Goal: Task Accomplishment & Management: Manage account settings

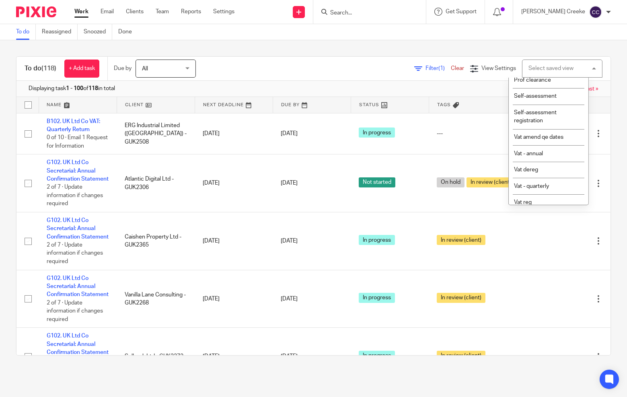
scroll to position [350, 0]
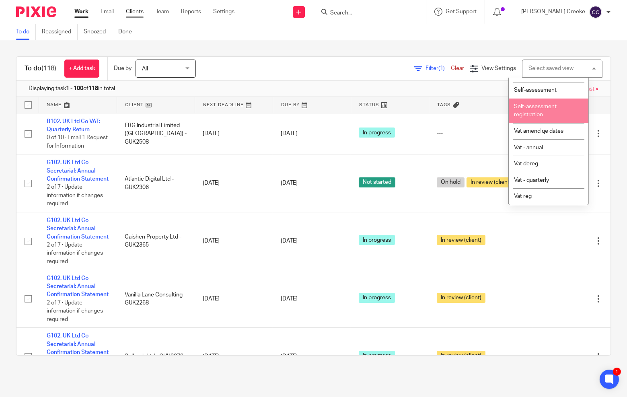
click at [137, 11] on link "Clients" at bounding box center [135, 12] width 18 height 8
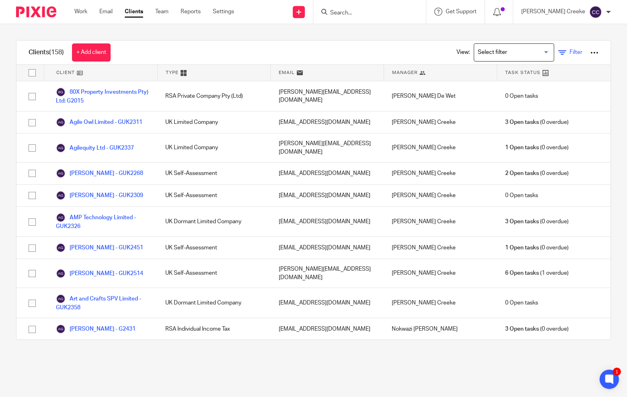
click at [570, 51] on span "Filter" at bounding box center [576, 52] width 13 height 6
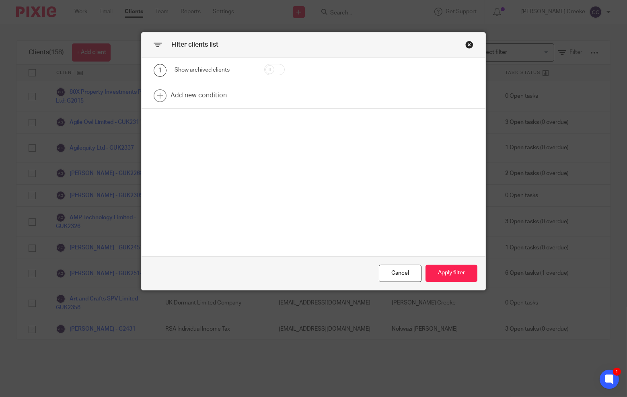
click at [465, 44] on div "Close this dialog window" at bounding box center [469, 45] width 8 height 8
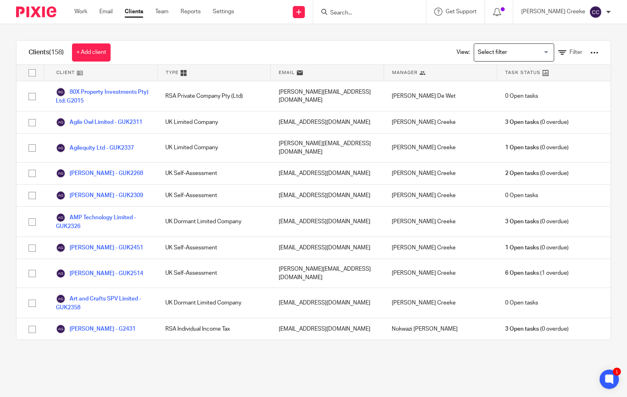
click at [498, 55] on input "Search for option" at bounding box center [512, 52] width 74 height 14
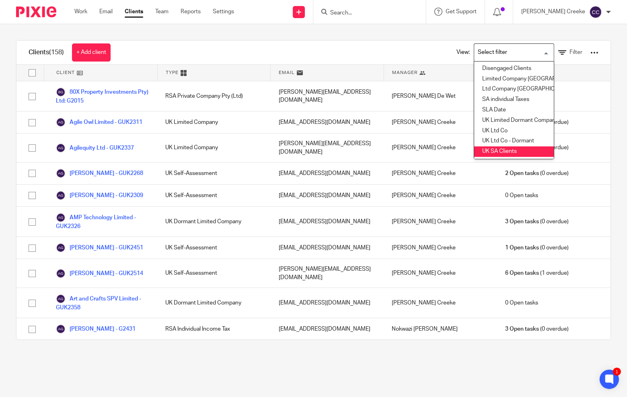
click at [491, 150] on li "UK SA Clients" at bounding box center [514, 151] width 80 height 10
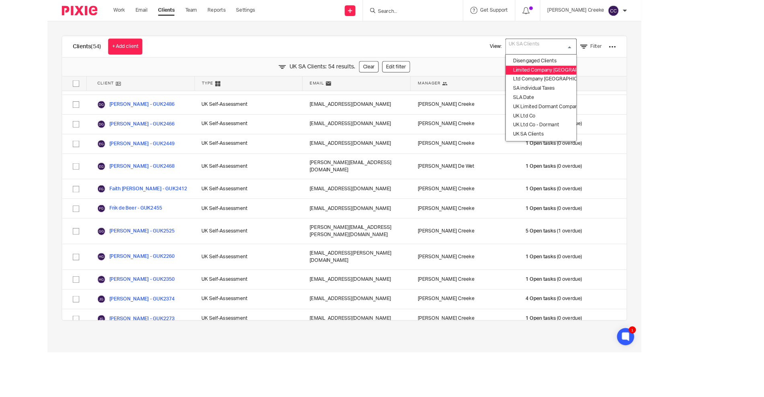
scroll to position [251, 0]
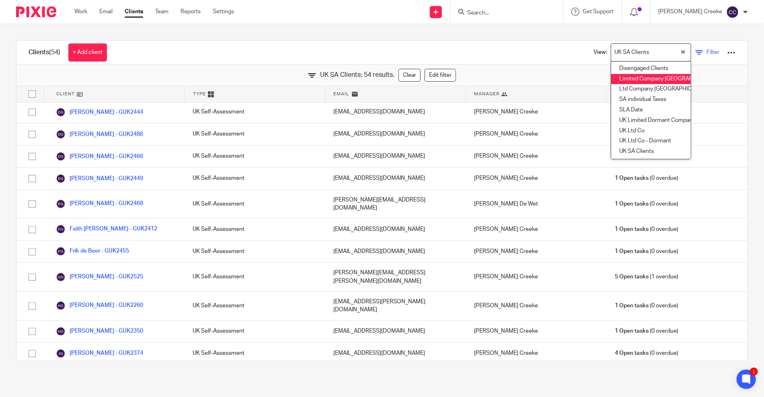
click at [627, 55] on span "Filter" at bounding box center [713, 52] width 13 height 6
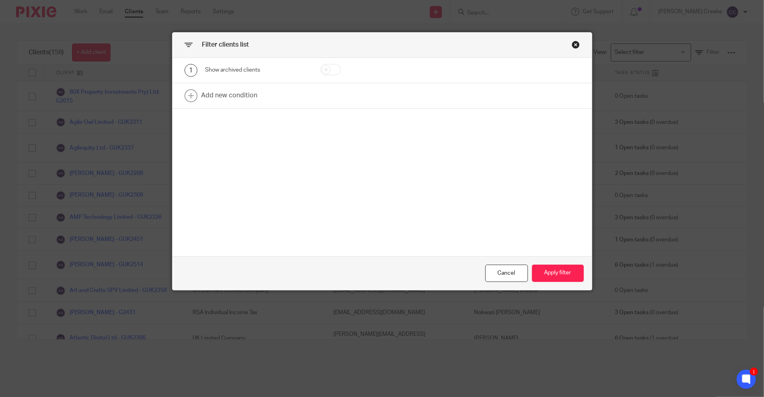
click at [328, 68] on input "checkbox" at bounding box center [331, 69] width 21 height 11
checkbox input "true"
drag, startPoint x: 554, startPoint y: 275, endPoint x: 547, endPoint y: 274, distance: 6.5
click at [553, 275] on button "Apply filter" at bounding box center [558, 273] width 52 height 17
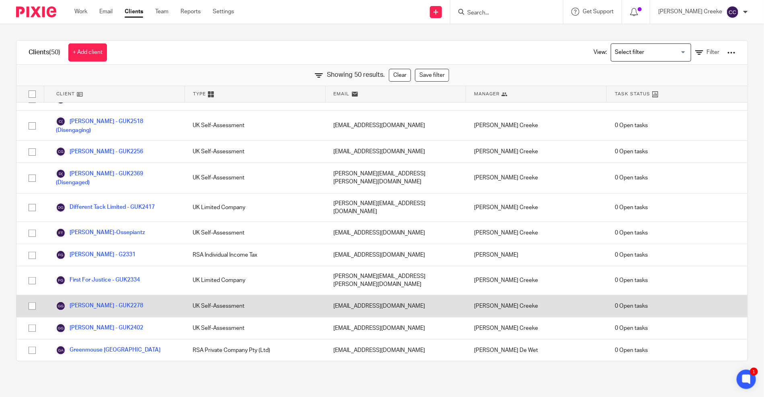
scroll to position [179, 0]
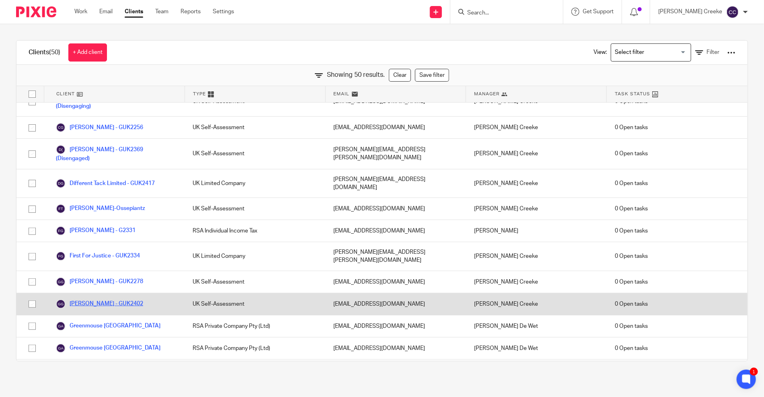
click at [113, 299] on link "Gordon Scott - GUK2402" at bounding box center [99, 304] width 87 height 10
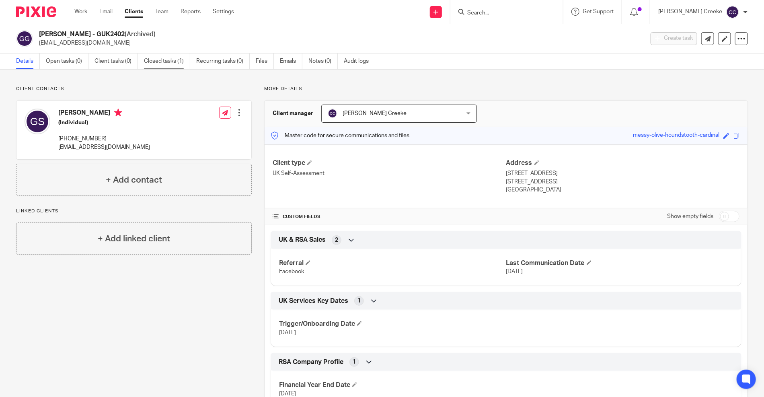
click at [158, 64] on link "Closed tasks (1)" at bounding box center [167, 62] width 46 height 16
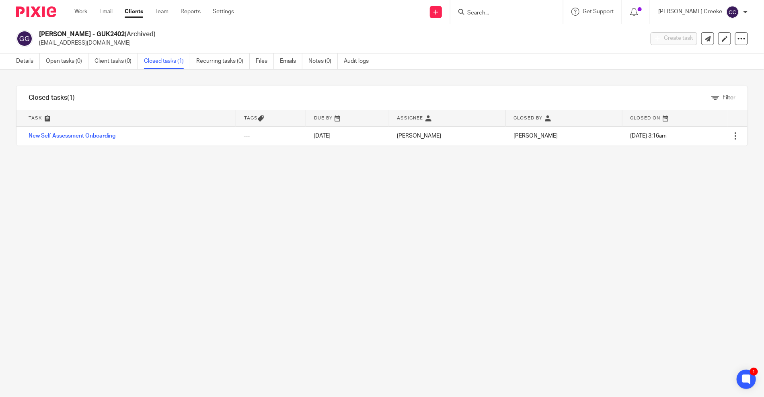
click at [478, 330] on div "Filter tasks Only show tasks matching all of these conditions 1 Task name Is Is…" at bounding box center [382, 233] width 764 height 327
click at [7, 80] on div "Filter tasks Only show tasks matching all of these conditions 1 Task name Is Is…" at bounding box center [382, 233] width 764 height 327
click at [662, 232] on div "Filter tasks Only show tasks matching all of these conditions 1 Task name Is Is…" at bounding box center [382, 233] width 764 height 327
click at [143, 11] on link "Clients" at bounding box center [134, 12] width 19 height 8
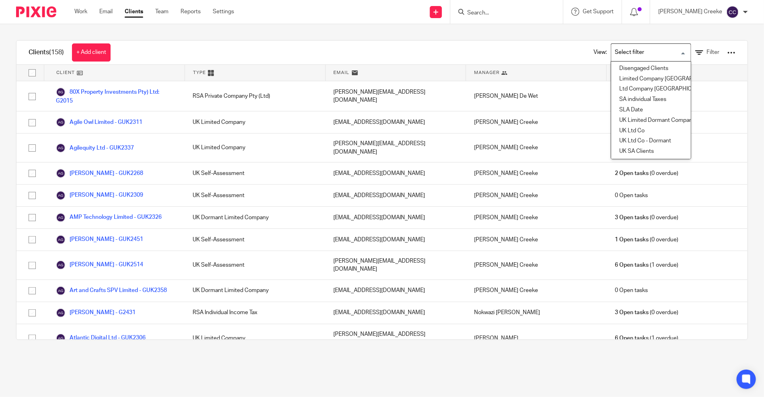
click at [648, 57] on input "Search for option" at bounding box center [649, 52] width 74 height 14
click at [640, 131] on li "UK Ltd Co" at bounding box center [651, 131] width 80 height 10
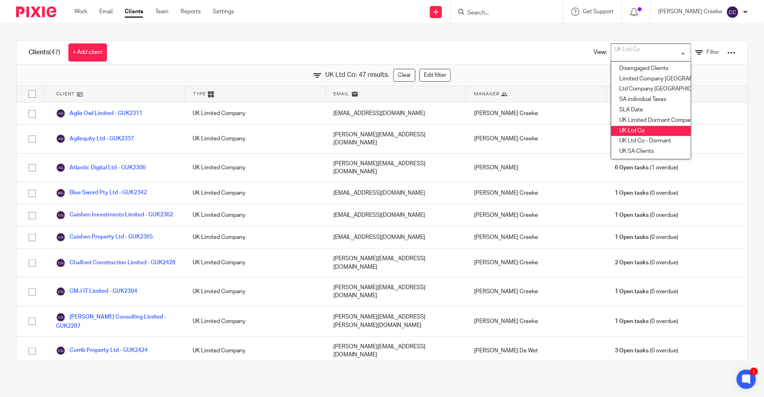
click at [646, 53] on input "Search for option" at bounding box center [649, 52] width 74 height 14
drag, startPoint x: 529, startPoint y: 54, endPoint x: 542, endPoint y: 54, distance: 12.5
click at [531, 54] on div "Clients (47) + Add client View: UK Ltd Co Loading... Disengaged Clients Limited…" at bounding box center [381, 53] width 731 height 24
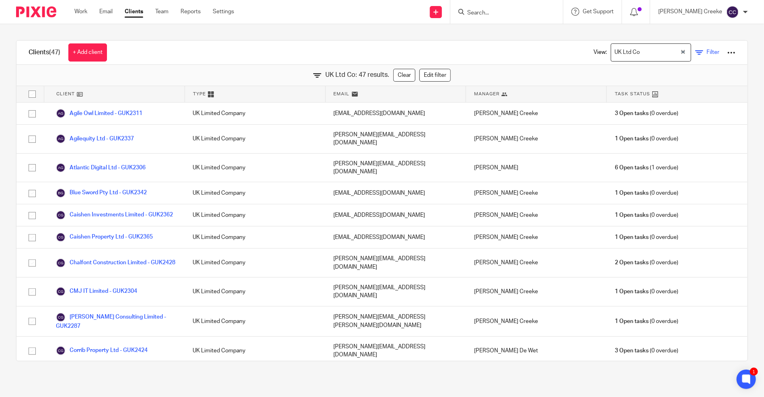
click at [707, 51] on span "Filter" at bounding box center [713, 52] width 13 height 6
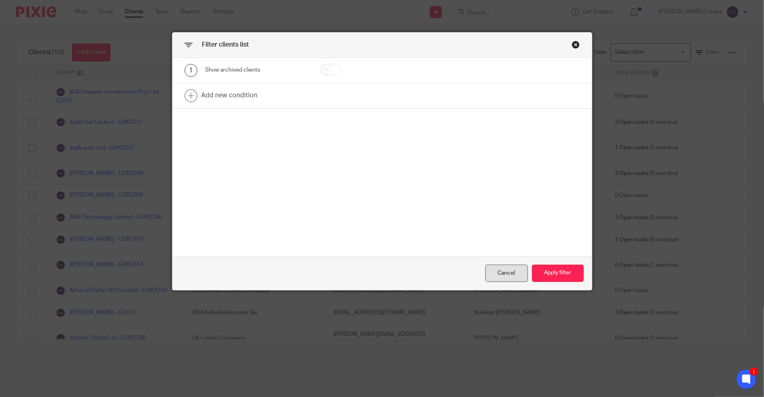
click at [499, 271] on div "Cancel" at bounding box center [507, 273] width 43 height 17
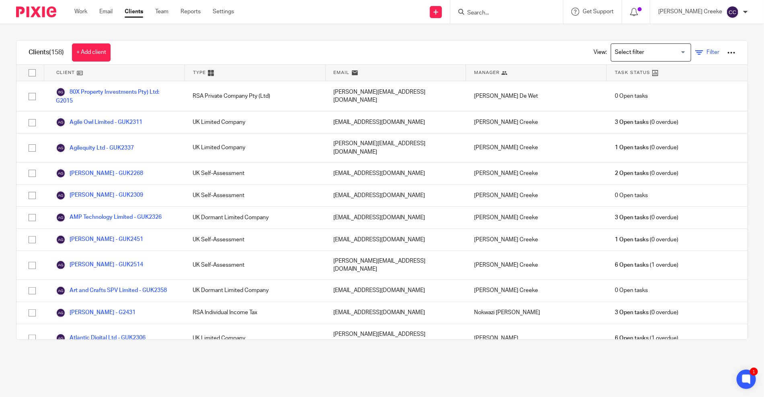
click at [707, 51] on span "Filter" at bounding box center [713, 52] width 13 height 6
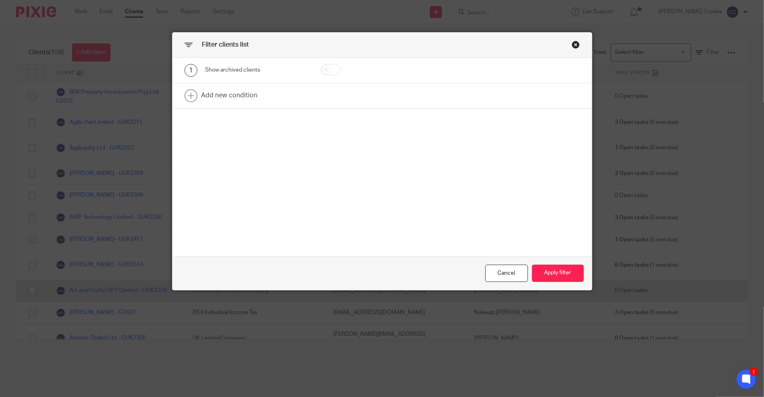
click at [516, 269] on div "Cancel" at bounding box center [507, 273] width 43 height 17
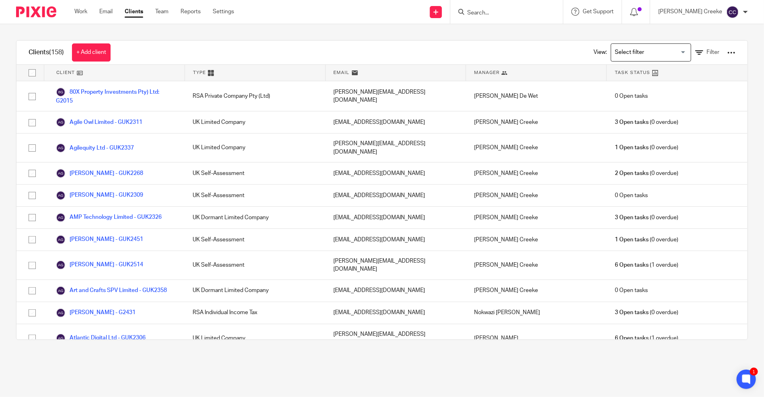
click at [728, 56] on div at bounding box center [732, 53] width 8 height 8
click at [414, 45] on div "Clients (158) + Add client View: Loading... Filter" at bounding box center [381, 53] width 731 height 24
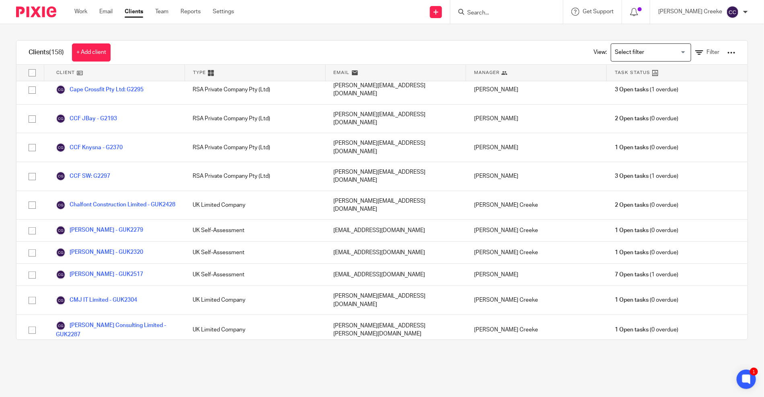
scroll to position [223, 0]
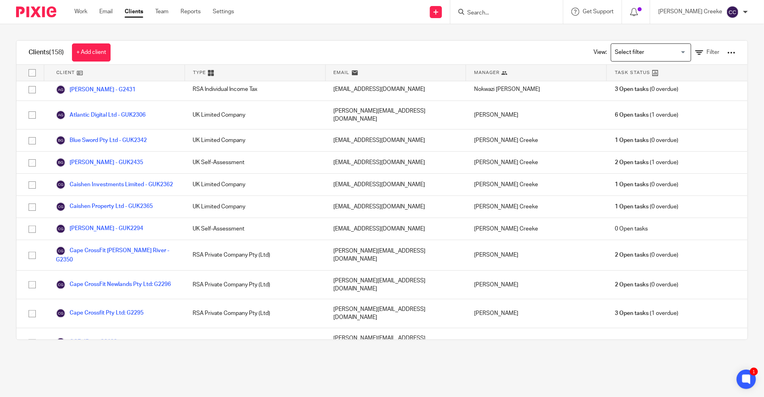
click at [151, 9] on ul "Work Email Clients Team Reports Settings" at bounding box center [160, 12] width 172 height 8
click at [161, 12] on link "Team" at bounding box center [161, 12] width 13 height 8
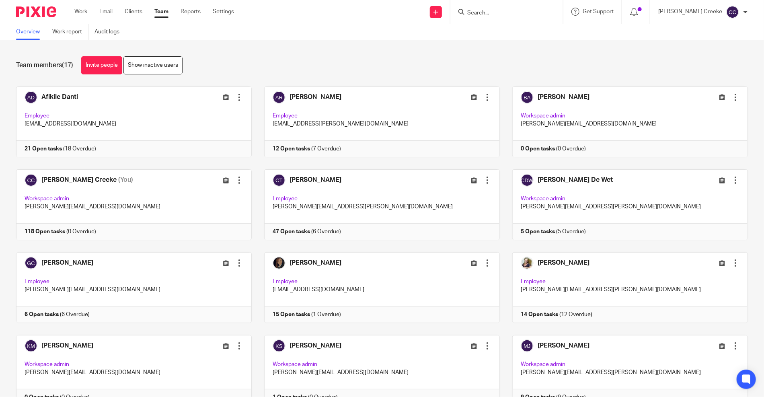
click at [127, 13] on link "Clients" at bounding box center [134, 12] width 18 height 8
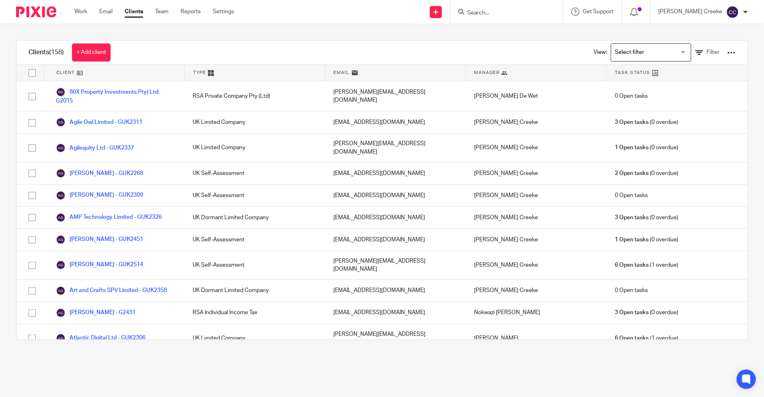
click at [728, 51] on div at bounding box center [732, 53] width 8 height 8
click at [690, 81] on link "Export clients to CSV file" at bounding box center [680, 82] width 81 height 12
click at [612, 50] on input "Search for option" at bounding box center [649, 52] width 74 height 14
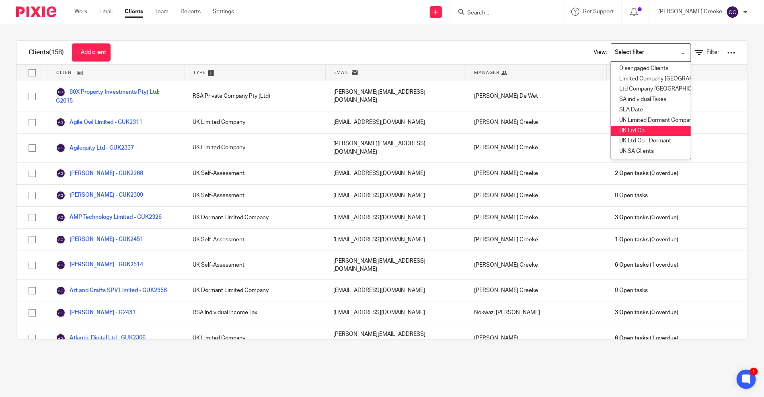
click at [622, 130] on li "UK Ltd Co" at bounding box center [651, 131] width 80 height 10
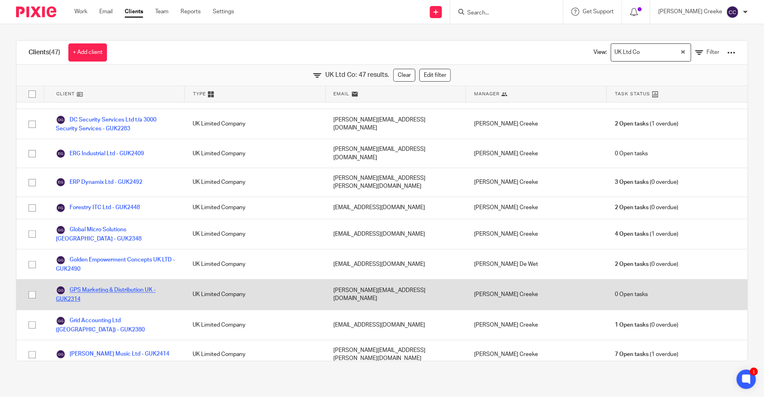
scroll to position [357, 0]
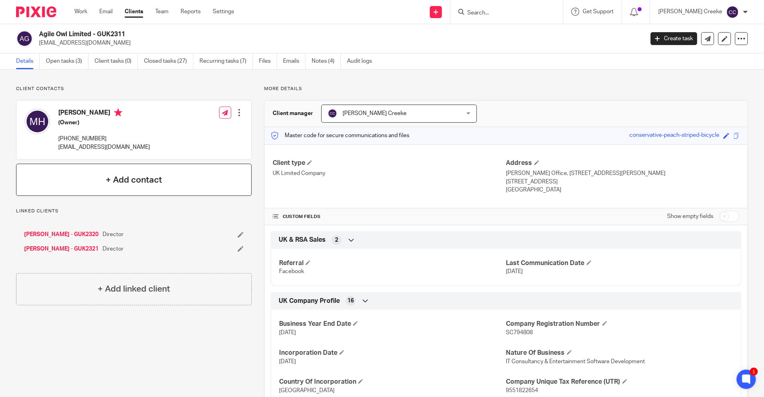
click at [152, 181] on h4 "+ Add contact" at bounding box center [134, 180] width 56 height 12
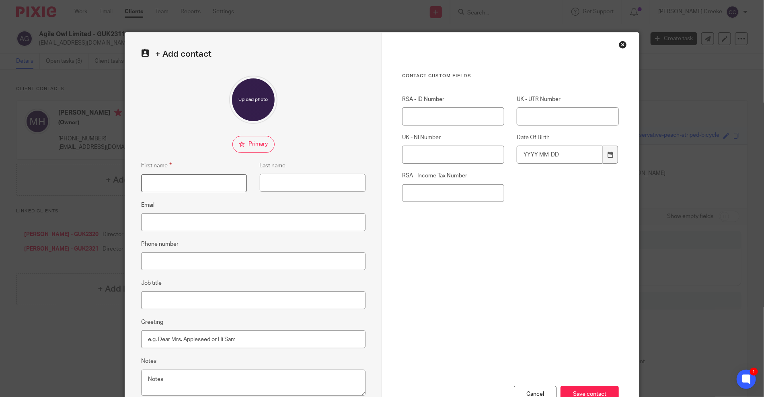
click at [205, 179] on input "First name" at bounding box center [194, 183] width 106 height 18
click at [619, 43] on div "Close this dialog window" at bounding box center [623, 45] width 8 height 8
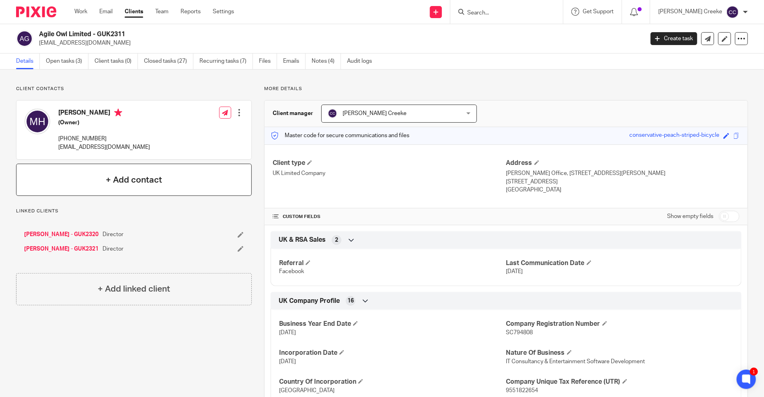
click at [158, 174] on h4 "+ Add contact" at bounding box center [134, 180] width 56 height 12
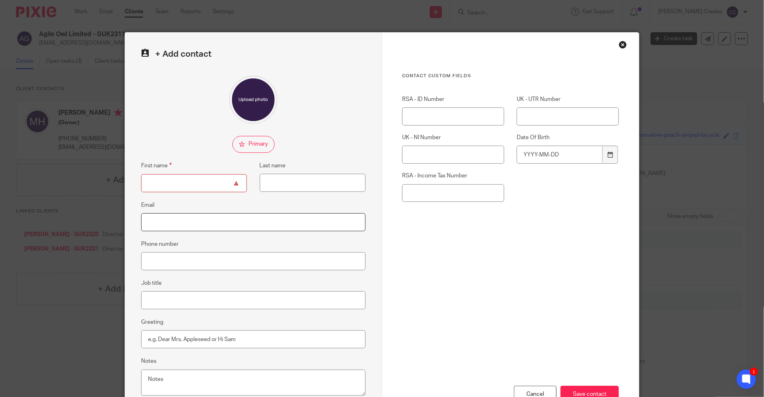
click at [186, 221] on input "Email" at bounding box center [253, 222] width 224 height 18
paste input "camackz0@gmail.com"
type input "[EMAIL_ADDRESS][DOMAIN_NAME]"
click at [187, 189] on input "First name" at bounding box center [194, 183] width 106 height 18
type input "Charles"
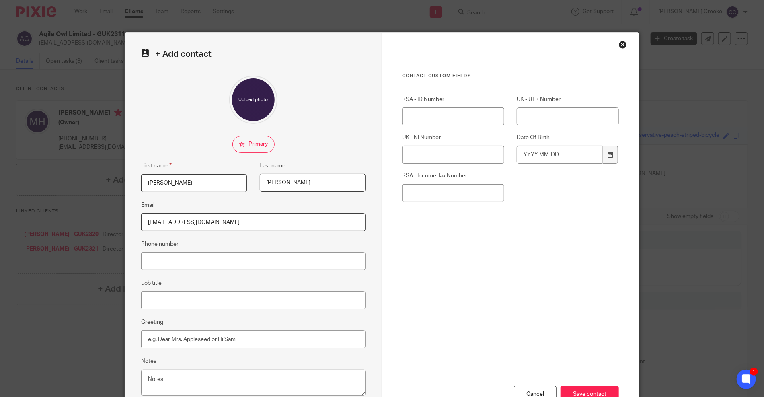
type input "McKenzie"
drag, startPoint x: 156, startPoint y: 300, endPoint x: 167, endPoint y: 298, distance: 11.3
click at [160, 300] on input "Job title" at bounding box center [253, 300] width 224 height 18
type input "Director"
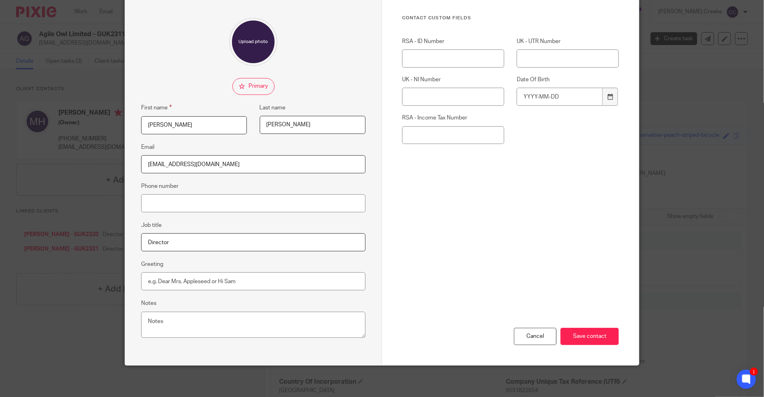
scroll to position [58, 0]
click at [576, 326] on div "Cancel Save contact" at bounding box center [510, 302] width 217 height 125
click at [576, 338] on input "Save contact" at bounding box center [590, 336] width 58 height 17
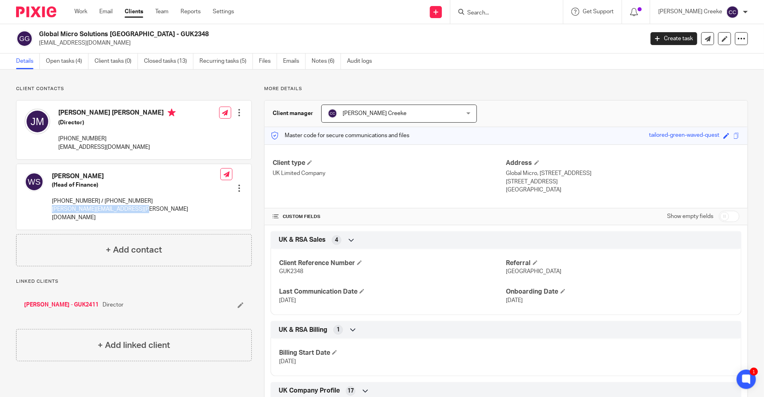
drag, startPoint x: 136, startPoint y: 210, endPoint x: 51, endPoint y: 210, distance: 85.3
click at [51, 210] on div "[PERSON_NAME] (Head of Finance) [PHONE_NUMBER] / [PHONE_NUMBER] [PERSON_NAME][E…" at bounding box center [123, 197] width 196 height 58
copy p "[PERSON_NAME][EMAIL_ADDRESS][PERSON_NAME][DOMAIN_NAME]"
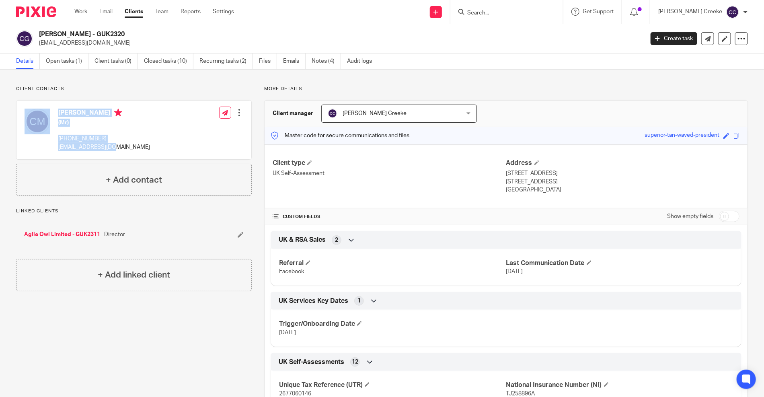
drag, startPoint x: 123, startPoint y: 147, endPoint x: 53, endPoint y: 147, distance: 70.0
click at [53, 147] on div "[PERSON_NAME] (Mr) [PHONE_NUMBER] [EMAIL_ADDRESS][DOMAIN_NAME]" at bounding box center [88, 130] width 126 height 51
click at [127, 151] on p "[EMAIL_ADDRESS][DOMAIN_NAME]" at bounding box center [104, 147] width 92 height 8
drag, startPoint x: 111, startPoint y: 148, endPoint x: 105, endPoint y: 148, distance: 6.8
click at [111, 148] on p "[EMAIL_ADDRESS][DOMAIN_NAME]" at bounding box center [104, 147] width 92 height 8
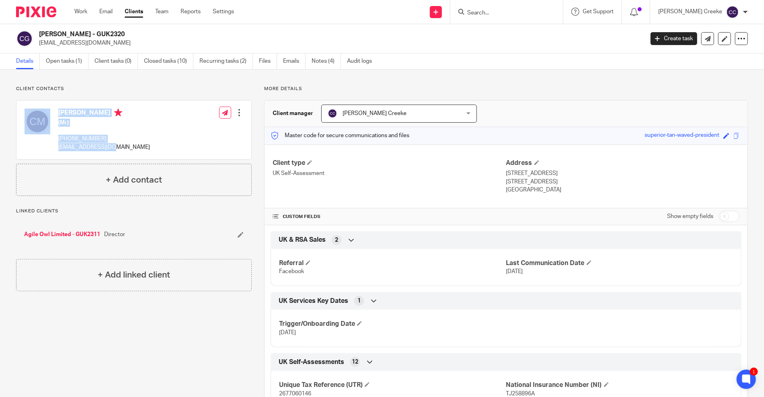
click at [59, 150] on p "[EMAIL_ADDRESS][DOMAIN_NAME]" at bounding box center [104, 147] width 92 height 8
drag, startPoint x: 58, startPoint y: 145, endPoint x: 119, endPoint y: 149, distance: 61.7
click at [119, 149] on div "Charles MacKenzie (Mr) +44 748 264 6589 camackz0@gmail.com" at bounding box center [88, 130] width 126 height 51
copy p "camackz0@gmail.com"
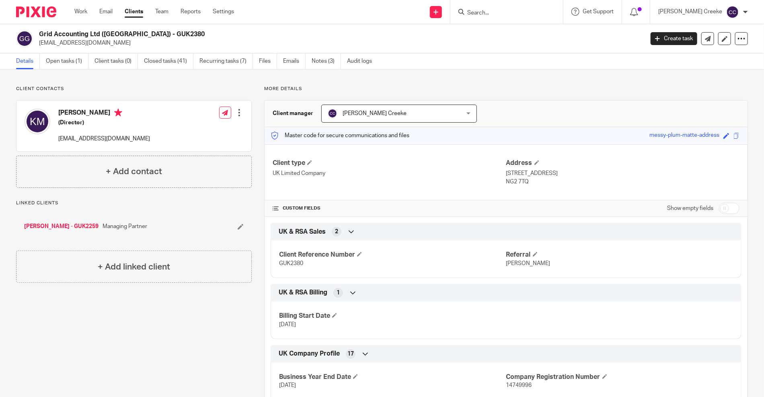
drag, startPoint x: 241, startPoint y: 219, endPoint x: 226, endPoint y: 196, distance: 27.5
click at [241, 217] on div "[PERSON_NAME] - GUK2259 Managing Partner" at bounding box center [134, 226] width 236 height 24
click at [139, 171] on h4 "+ Add contact" at bounding box center [134, 171] width 56 height 12
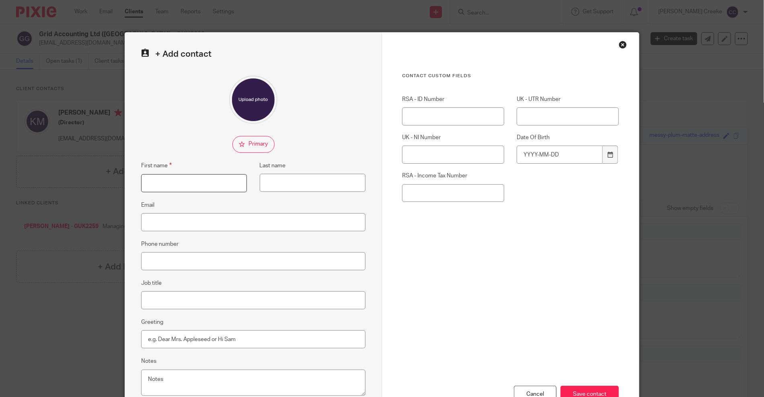
click at [213, 179] on input "First name" at bounding box center [194, 183] width 106 height 18
click at [212, 179] on input "Ale" at bounding box center [194, 183] width 106 height 18
type input "[PERSON_NAME]"
click at [286, 182] on input "Last name" at bounding box center [313, 183] width 106 height 18
type input "[PERSON_NAME]"
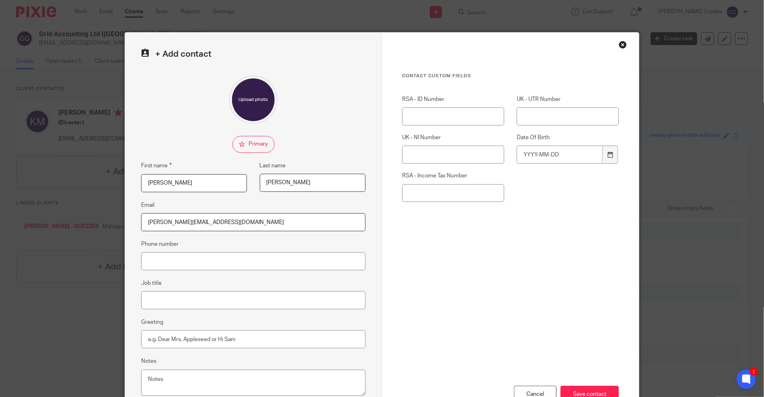
type input "[PERSON_NAME][EMAIL_ADDRESS][DOMAIN_NAME]"
click at [218, 302] on input "Job title" at bounding box center [253, 300] width 224 height 18
type input "Director"
click at [581, 388] on input "Save contact" at bounding box center [590, 394] width 58 height 17
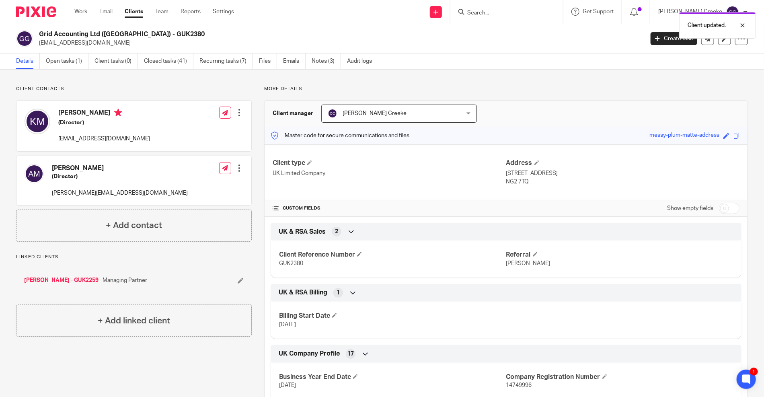
drag, startPoint x: 135, startPoint y: 222, endPoint x: 134, endPoint y: 205, distance: 17.3
click at [135, 222] on h4 "+ Add contact" at bounding box center [134, 225] width 56 height 12
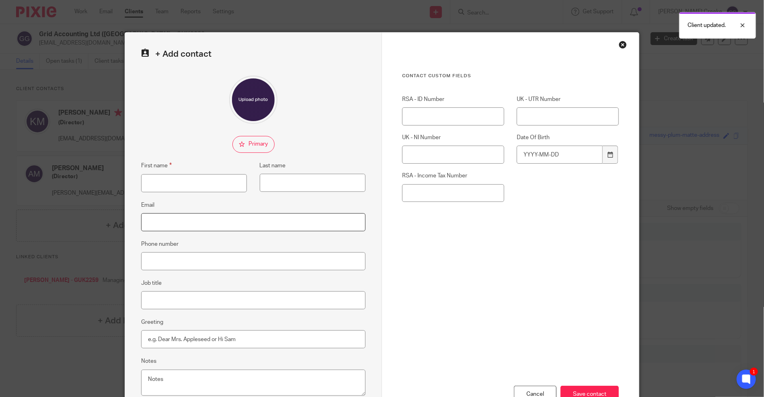
click at [171, 224] on input "Email" at bounding box center [253, 222] width 224 height 18
paste input "[PERSON_NAME][EMAIL_ADDRESS][DOMAIN_NAME]"
type input "[PERSON_NAME][EMAIL_ADDRESS][DOMAIN_NAME]"
click at [179, 185] on input "First name" at bounding box center [194, 183] width 106 height 18
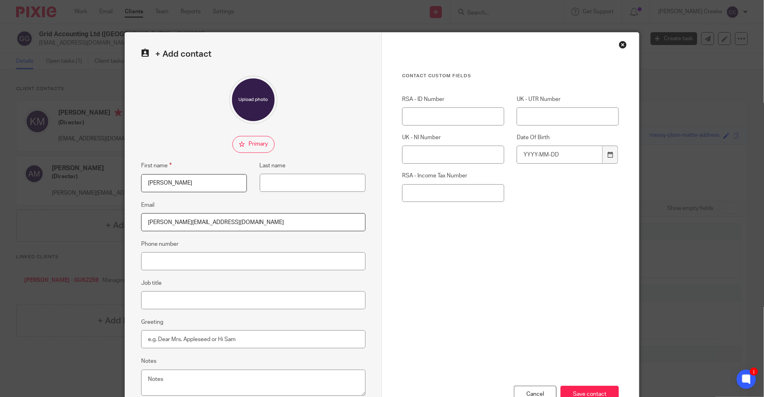
type input "Alan"
type input "Berning"
type input "Shareholder"
drag, startPoint x: 578, startPoint y: 385, endPoint x: 546, endPoint y: 380, distance: 31.8
click at [578, 387] on input "Save contact" at bounding box center [590, 394] width 58 height 17
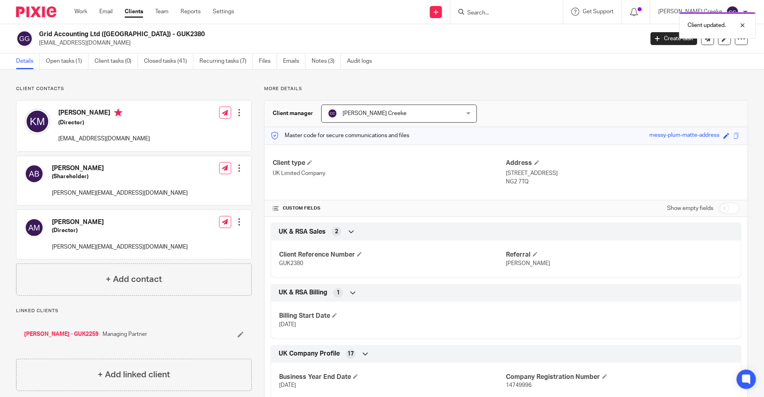
click at [235, 219] on div at bounding box center [239, 222] width 8 height 8
click at [187, 239] on link "Edit contact" at bounding box center [201, 240] width 77 height 12
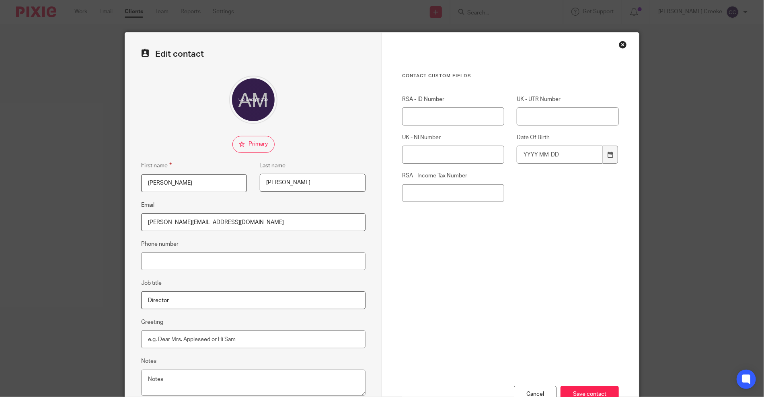
click at [175, 298] on input "Director" at bounding box center [253, 300] width 224 height 18
type input "Director and Shareholder"
click at [583, 393] on input "Save contact" at bounding box center [590, 394] width 58 height 17
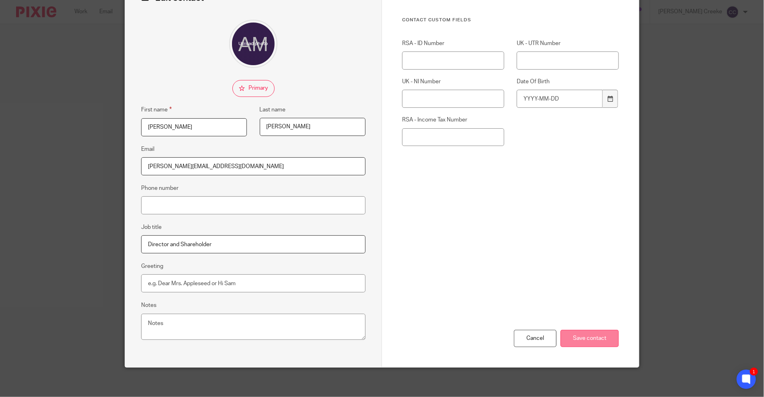
scroll to position [58, 0]
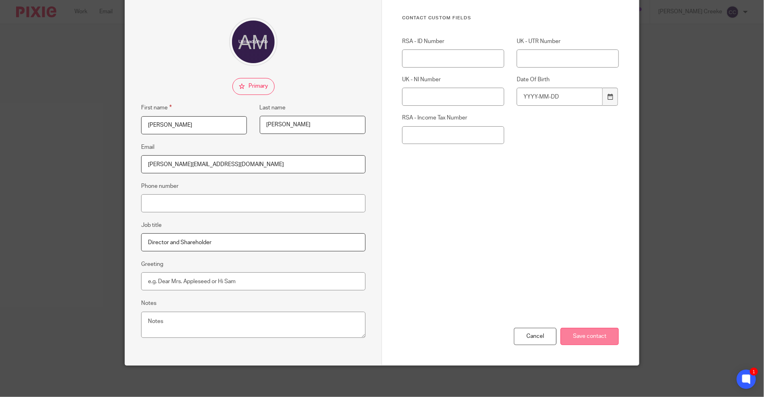
click at [572, 342] on input "Save contact" at bounding box center [590, 336] width 58 height 17
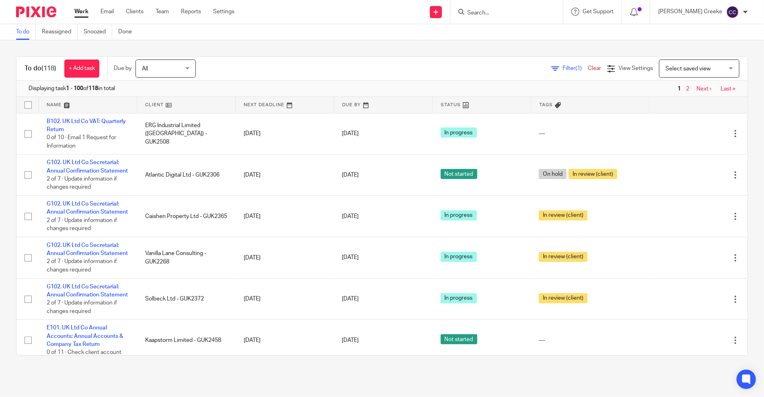
click at [669, 72] on span "Select saved view" at bounding box center [695, 68] width 59 height 17
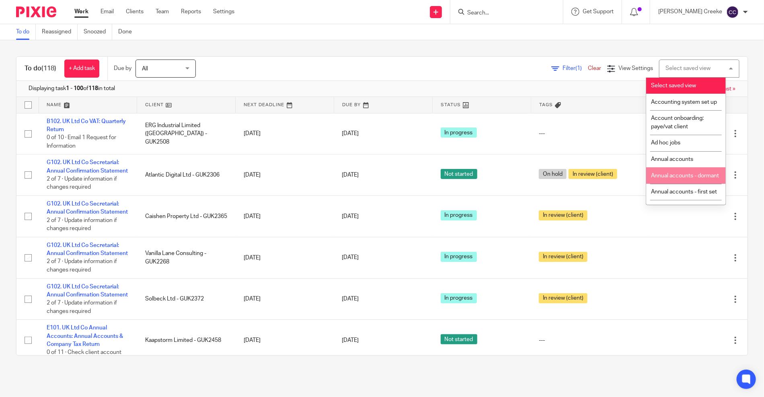
scroll to position [134, 0]
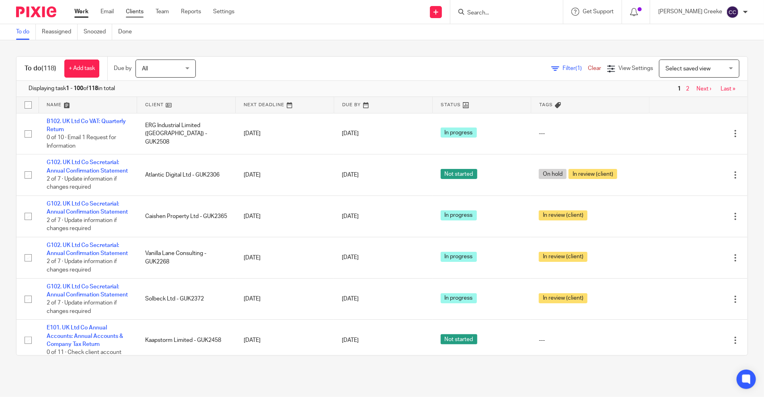
click at [139, 7] on div "Work Email Clients Team Reports Settings Work Email Clients Team Reports Settin…" at bounding box center [156, 12] width 180 height 24
click at [133, 14] on link "Clients" at bounding box center [135, 12] width 18 height 8
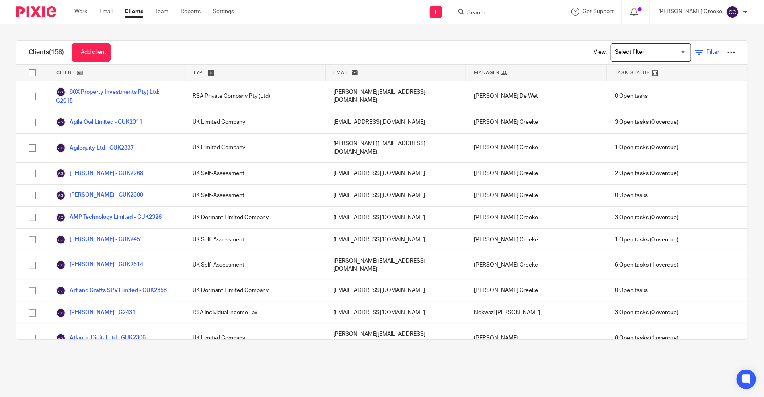
click at [707, 54] on span "Filter" at bounding box center [713, 52] width 13 height 6
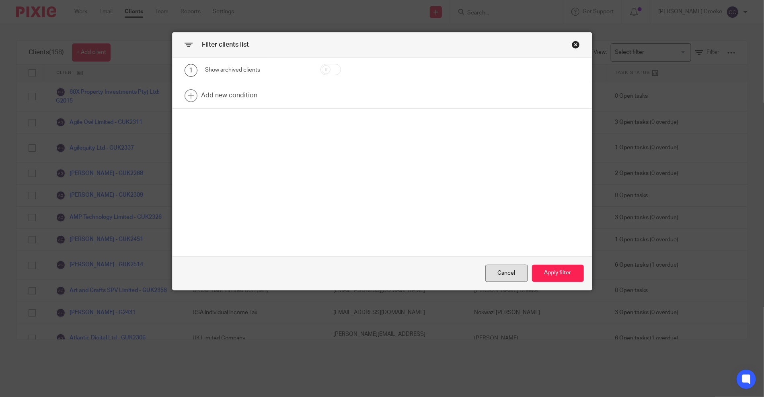
drag, startPoint x: 504, startPoint y: 268, endPoint x: 521, endPoint y: 257, distance: 20.3
click at [504, 269] on div "Cancel" at bounding box center [507, 273] width 43 height 17
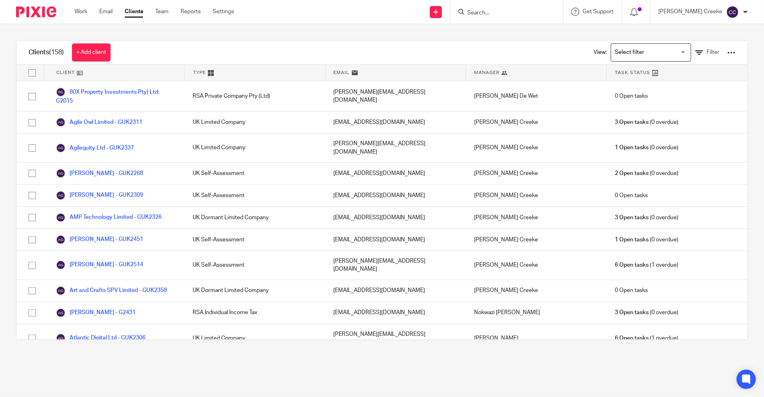
click at [631, 51] on input "Search for option" at bounding box center [649, 52] width 74 height 14
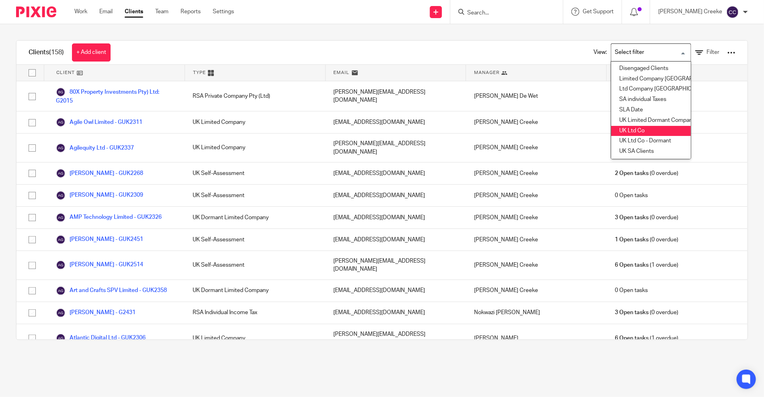
click at [636, 134] on li "UK Ltd Co" at bounding box center [651, 131] width 80 height 10
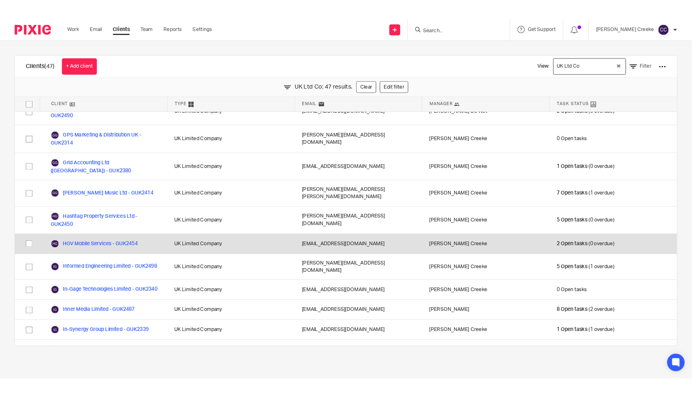
scroll to position [447, 0]
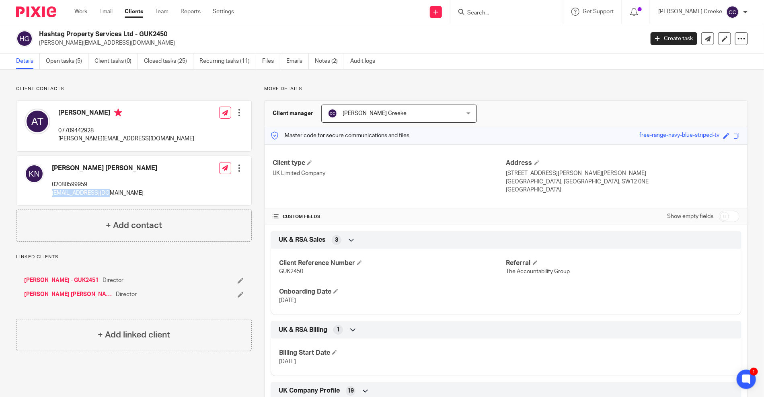
drag, startPoint x: 106, startPoint y: 195, endPoint x: 53, endPoint y: 194, distance: 53.1
click at [53, 194] on p "[EMAIL_ADDRESS][DOMAIN_NAME]" at bounding box center [104, 193] width 105 height 8
copy p "[EMAIL_ADDRESS][DOMAIN_NAME]"
click at [288, 42] on p "[PERSON_NAME][EMAIL_ADDRESS][DOMAIN_NAME]" at bounding box center [339, 43] width 600 height 8
click at [502, 11] on input "Search" at bounding box center [503, 13] width 72 height 7
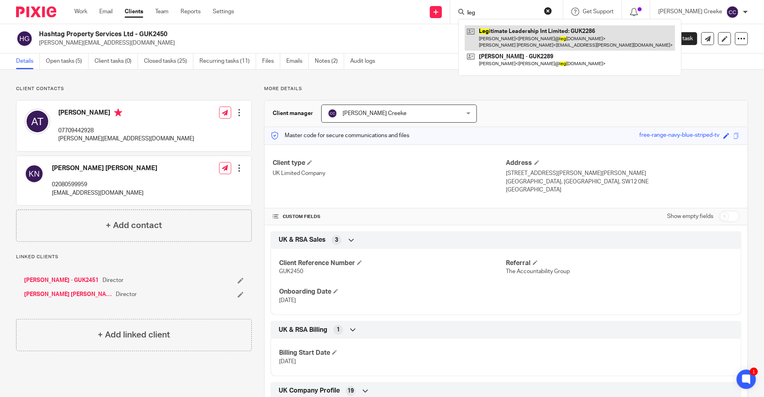
type input "leg"
click at [519, 37] on link at bounding box center [570, 37] width 210 height 25
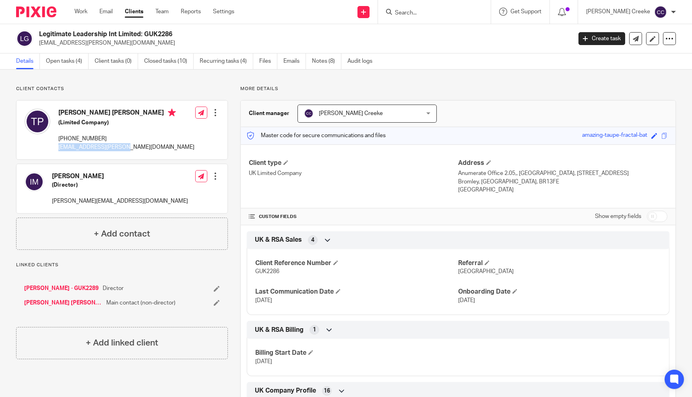
drag, startPoint x: 124, startPoint y: 146, endPoint x: 57, endPoint y: 146, distance: 67.2
click at [56, 146] on div "[PERSON_NAME] [PERSON_NAME] (Limited Company) [PHONE_NUMBER] [EMAIL_ADDRESS][PE…" at bounding box center [121, 130] width 211 height 59
click at [146, 228] on h4 "+ Add contact" at bounding box center [122, 234] width 56 height 12
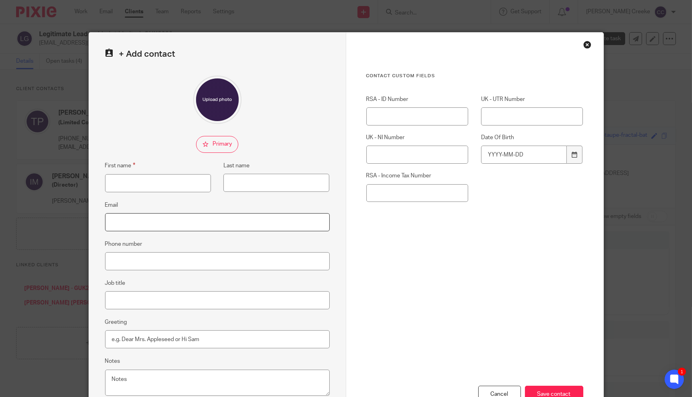
click at [148, 219] on input "Email" at bounding box center [217, 222] width 224 height 18
paste input "[PERSON_NAME][EMAIL_ADDRESS][DOMAIN_NAME]"
type input "[PERSON_NAME][EMAIL_ADDRESS][DOMAIN_NAME]"
click at [146, 185] on input "First name" at bounding box center [158, 183] width 106 height 18
type input "[PERSON_NAME]"
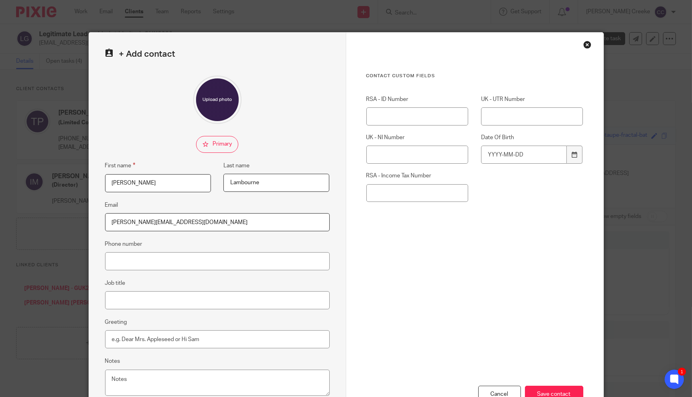
type input "Lambourne"
click at [144, 267] on input "Phone number" at bounding box center [217, 261] width 224 height 18
type input "Director and Shareholder"
drag, startPoint x: 209, startPoint y: 266, endPoint x: 92, endPoint y: 260, distance: 117.2
click at [92, 260] on div "+ Add contact First name Wendy Last name Lambourne Email wendy@legitimateleader…" at bounding box center [217, 228] width 257 height 391
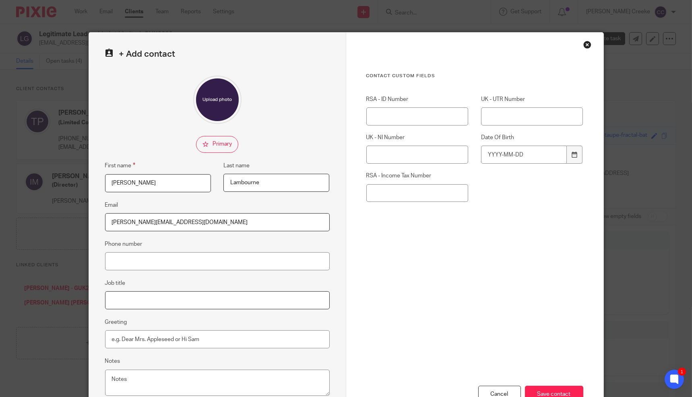
click at [123, 300] on input "Job title" at bounding box center [217, 300] width 224 height 18
paste input "Director and Shareholder"
type input "Director and Shareholder"
click at [530, 353] on div "Cancel Save contact" at bounding box center [474, 360] width 217 height 125
click at [547, 388] on input "Save contact" at bounding box center [554, 394] width 58 height 17
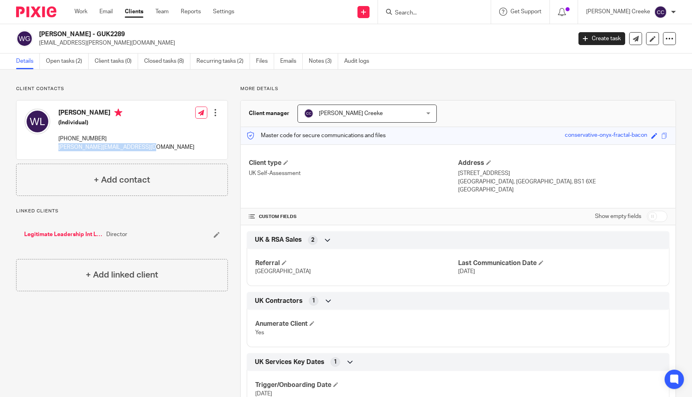
click at [58, 148] on div "[PERSON_NAME] (Individual) [PHONE_NUMBER] [PERSON_NAME][EMAIL_ADDRESS][DOMAIN_N…" at bounding box center [121, 130] width 211 height 59
click at [466, 14] on input "Search" at bounding box center [430, 13] width 72 height 7
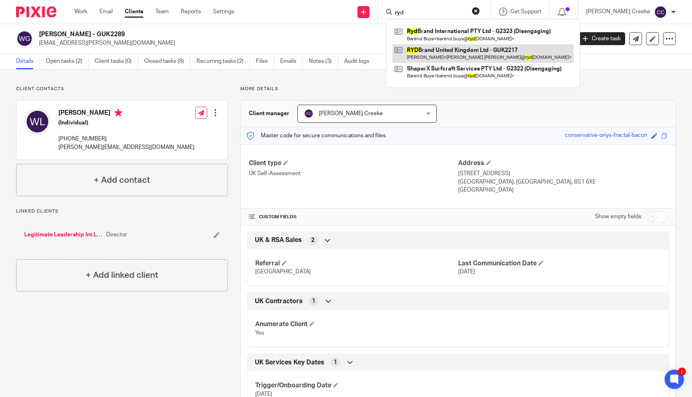
type input "ryd"
click at [483, 54] on link at bounding box center [482, 53] width 181 height 19
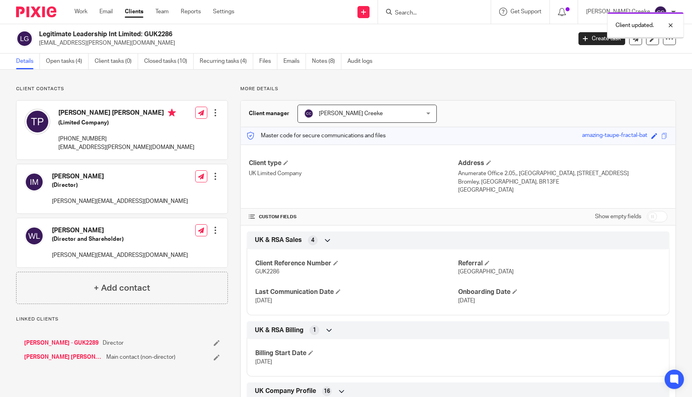
click at [241, 146] on div "Client type UK Limited Company Address Anumerate Office 2.05,, [GEOGRAPHIC_DATA…" at bounding box center [458, 176] width 434 height 64
drag, startPoint x: 112, startPoint y: 201, endPoint x: 51, endPoint y: 201, distance: 61.1
click at [51, 201] on div "[PERSON_NAME] (Director) [PERSON_NAME][EMAIL_ADDRESS][DOMAIN_NAME] Edit contact…" at bounding box center [121, 188] width 211 height 49
copy p "[PERSON_NAME][EMAIL_ADDRESS][DOMAIN_NAME]"
click at [434, 15] on input "Search" at bounding box center [430, 13] width 72 height 7
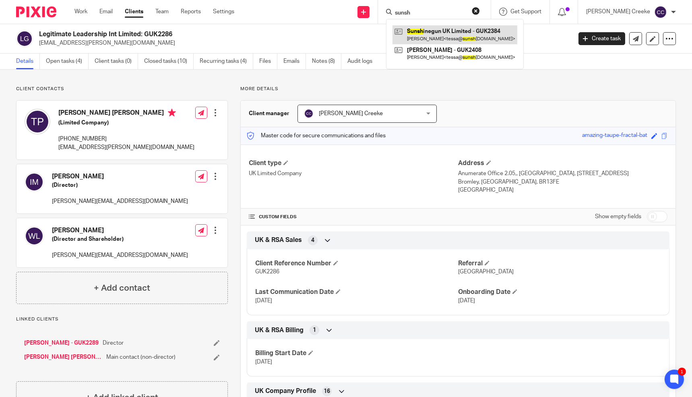
type input "sunsh"
click at [463, 27] on link at bounding box center [454, 34] width 125 height 19
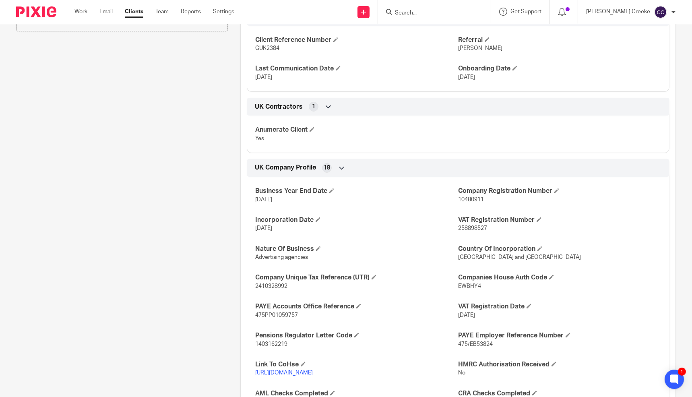
scroll to position [260, 0]
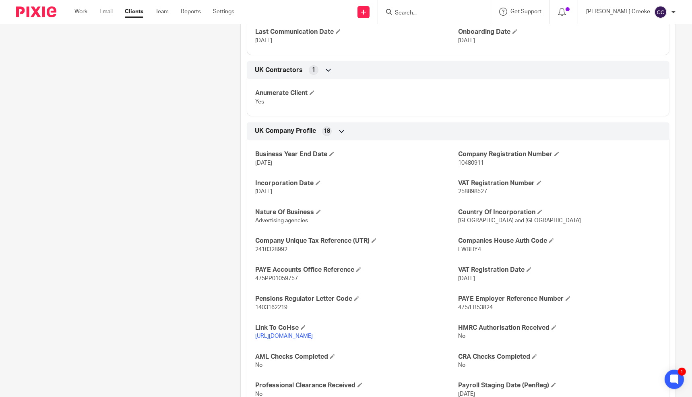
click at [298, 369] on p "No" at bounding box center [356, 365] width 203 height 8
click at [313, 339] on link "[URL][DOMAIN_NAME]" at bounding box center [284, 336] width 58 height 6
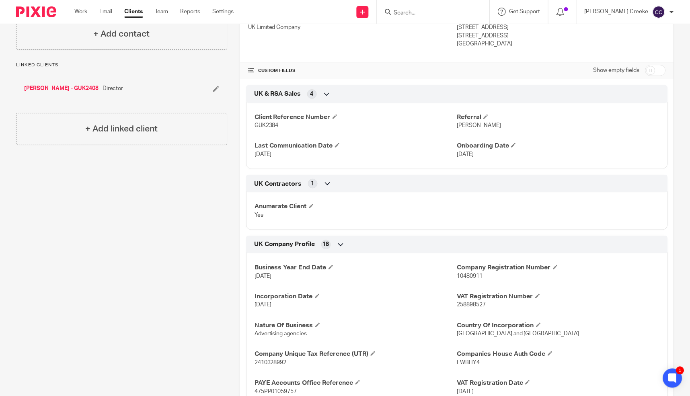
scroll to position [0, 0]
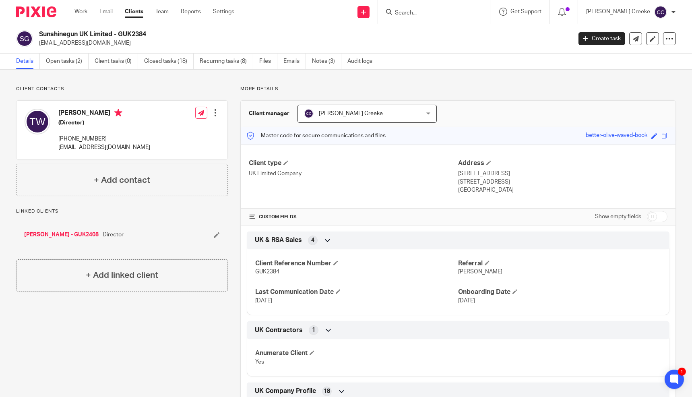
click at [128, 146] on div "[PERSON_NAME] (Director) [PHONE_NUMBER] [EMAIL_ADDRESS][DOMAIN_NAME] Edit conta…" at bounding box center [121, 130] width 211 height 59
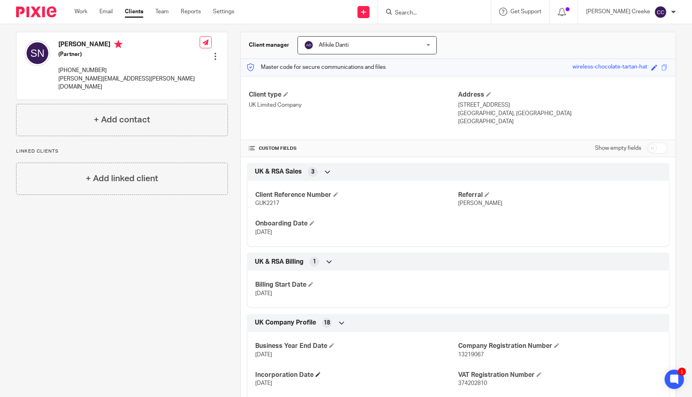
scroll to position [223, 0]
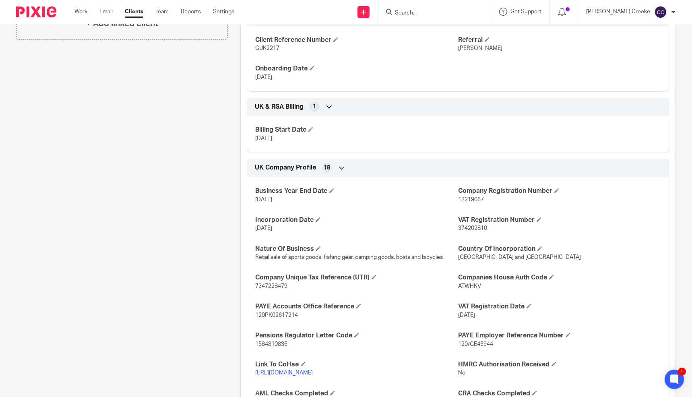
click at [279, 373] on link "[URL][DOMAIN_NAME]" at bounding box center [284, 373] width 58 height 6
